Goal: Find specific page/section: Find specific page/section

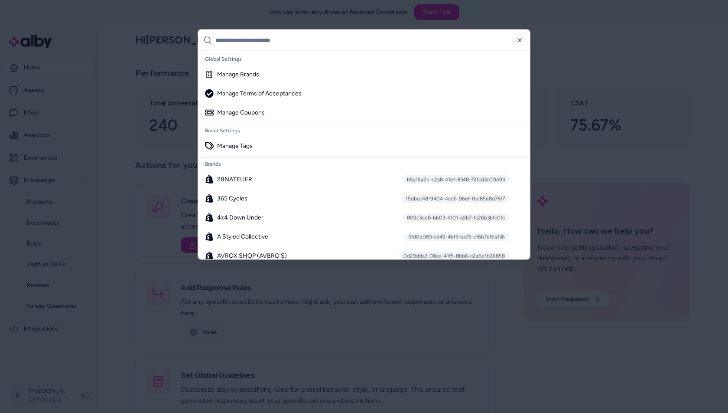
scroll to position [682, 0]
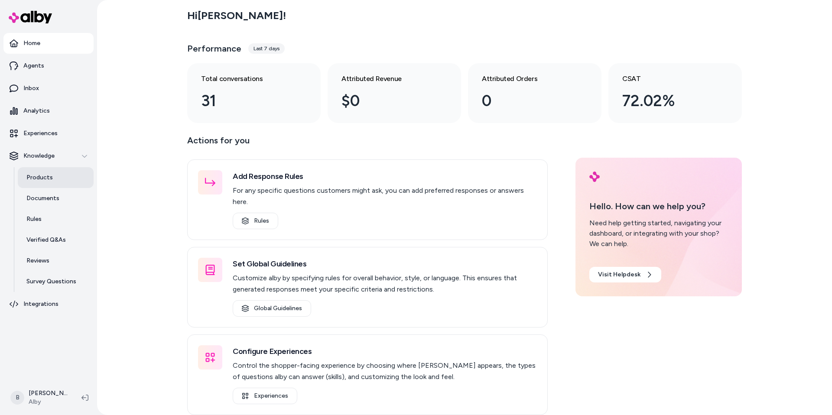
click at [58, 181] on link "Products" at bounding box center [56, 177] width 76 height 21
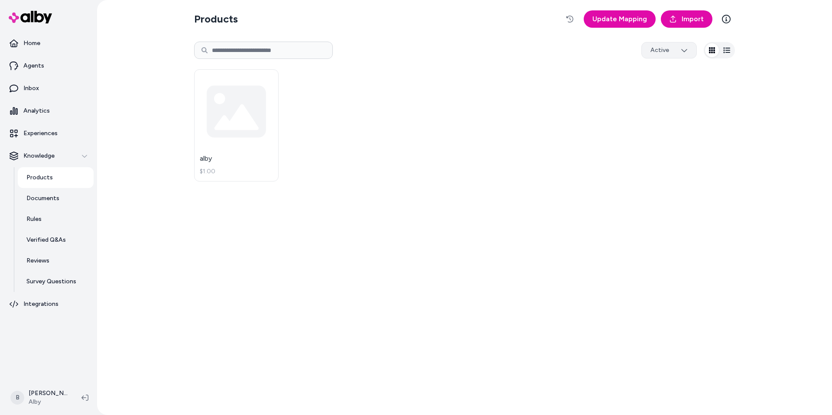
click at [683, 53] on html "Home Agents Inbox Analytics Experiences Knowledge Products Documents Rules Veri…" at bounding box center [416, 207] width 832 height 415
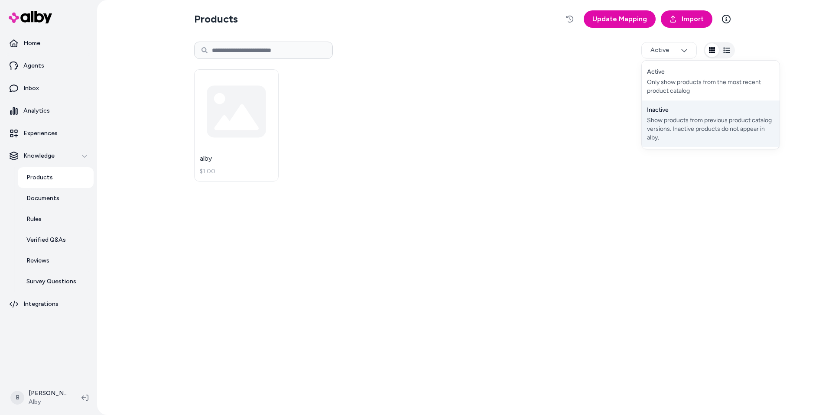
click at [663, 117] on div "Show products from previous product catalog versions. Inactive products do not …" at bounding box center [710, 129] width 127 height 26
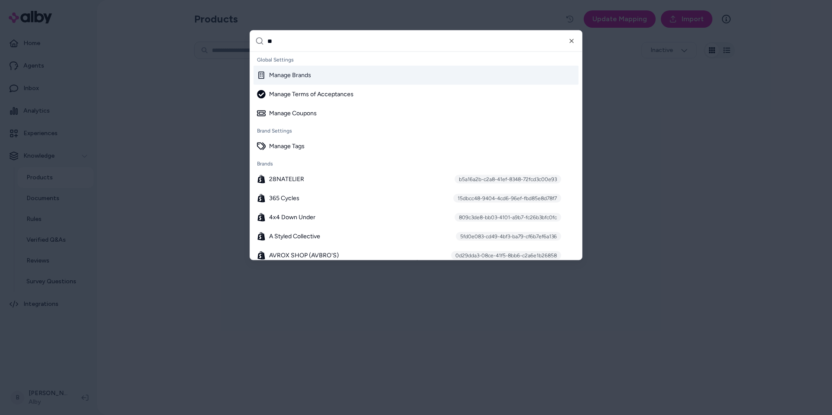
type input "***"
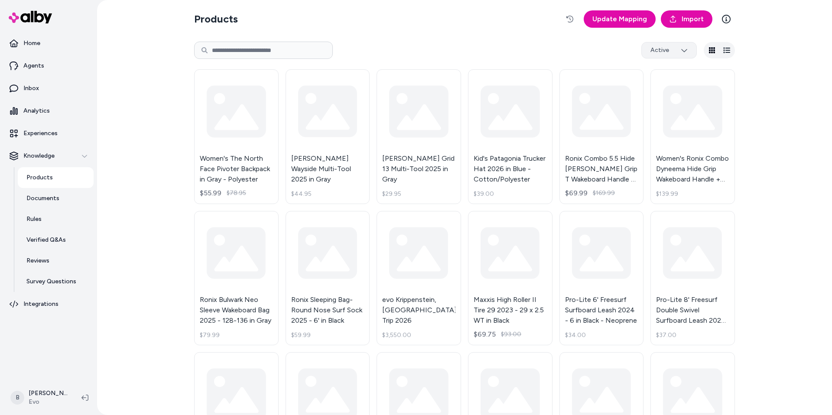
click at [678, 52] on html "Home Agents Inbox Analytics Experiences Knowledge Products Documents Rules Veri…" at bounding box center [416, 207] width 832 height 415
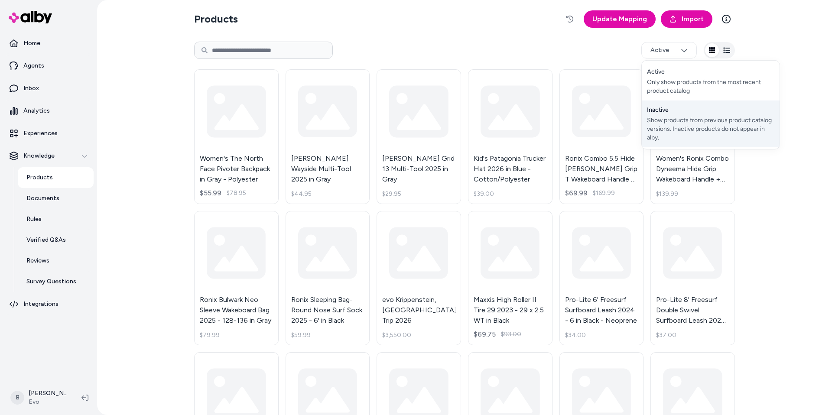
click at [668, 120] on div "Show products from previous product catalog versions. Inactive products do not …" at bounding box center [710, 129] width 127 height 26
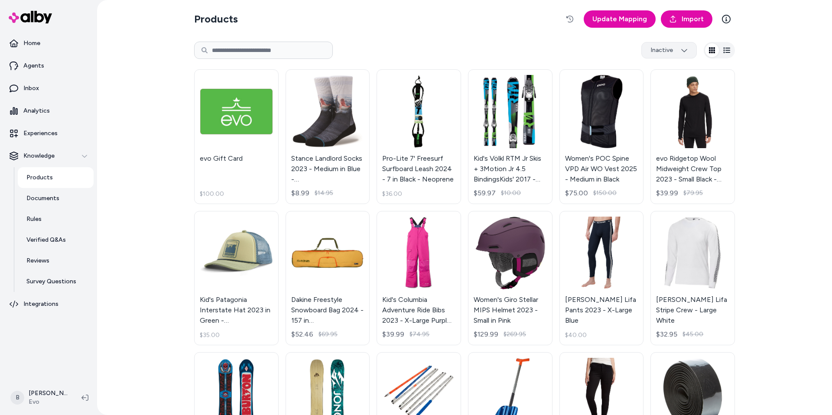
click at [680, 48] on html "Home Agents Inbox Analytics Experiences Knowledge Products Documents Rules Veri…" at bounding box center [416, 207] width 832 height 415
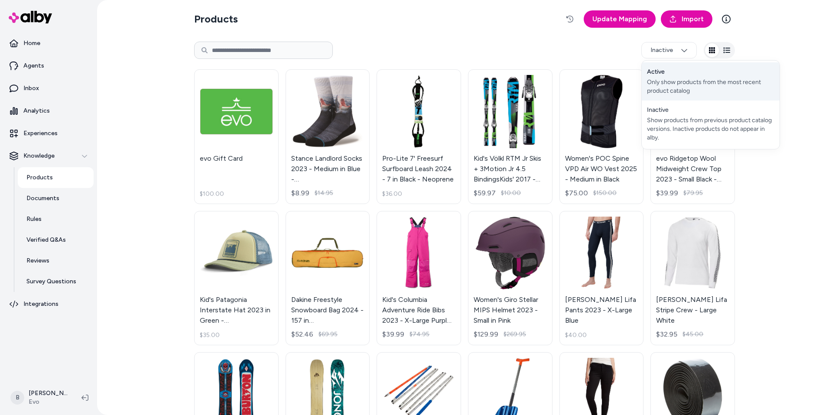
click at [674, 74] on div "Active Only show products from the most recent product catalog" at bounding box center [711, 81] width 138 height 38
